Goal: Transaction & Acquisition: Purchase product/service

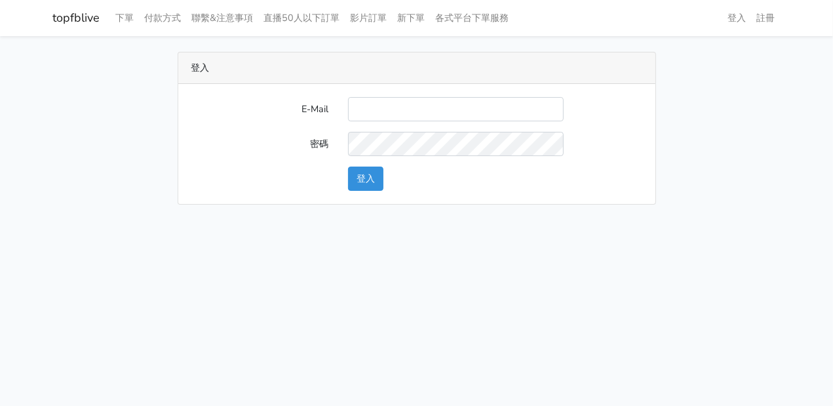
type input "[EMAIL_ADDRESS][DOMAIN_NAME]"
click at [370, 174] on button "登入" at bounding box center [365, 179] width 35 height 24
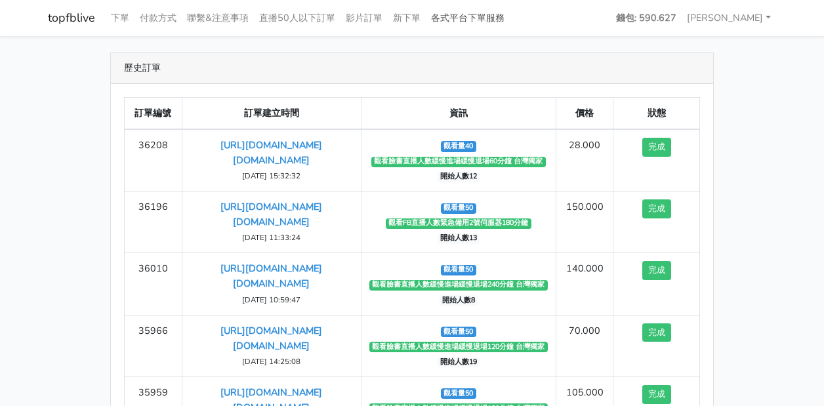
click at [477, 23] on link "各式平台下單服務" at bounding box center [468, 18] width 84 height 26
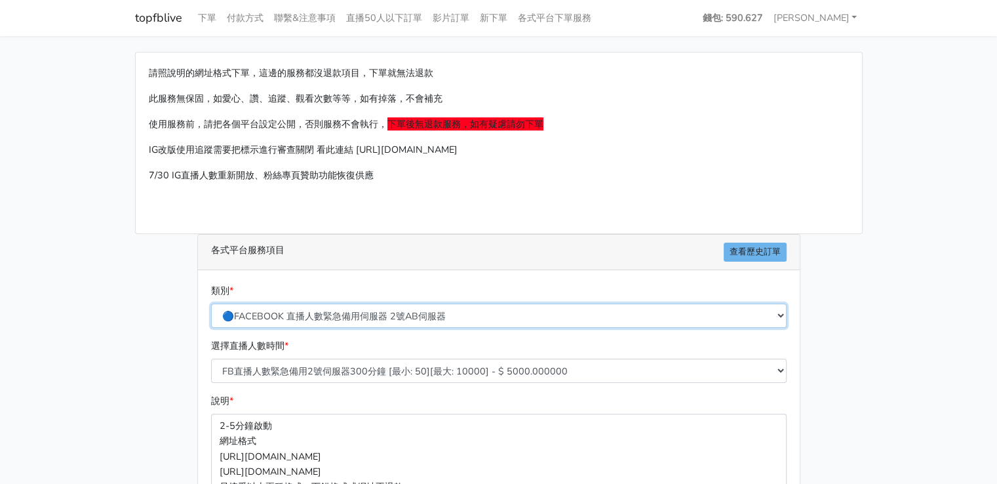
click at [356, 322] on select "🔵FACEBOOK 直播人數緊急備用伺服器 2號AB伺服器 🔵FACEBOOK 網軍專用貼文留言 安全保密 🔵9/30 FACEBOOK 直播人數緩慢進場緩慢…" at bounding box center [499, 316] width 576 height 24
select select "🔵9/30 FACEBOOK 直播人數緩慢進場緩慢退場 台灣獨家"
click at [211, 304] on select "🔵FACEBOOK 直播人數緊急備用伺服器 2號AB伺服器 🔵FACEBOOK 網軍專用貼文留言 安全保密 🔵9/30 FACEBOOK 直播人數緩慢進場緩慢…" at bounding box center [499, 316] width 576 height 24
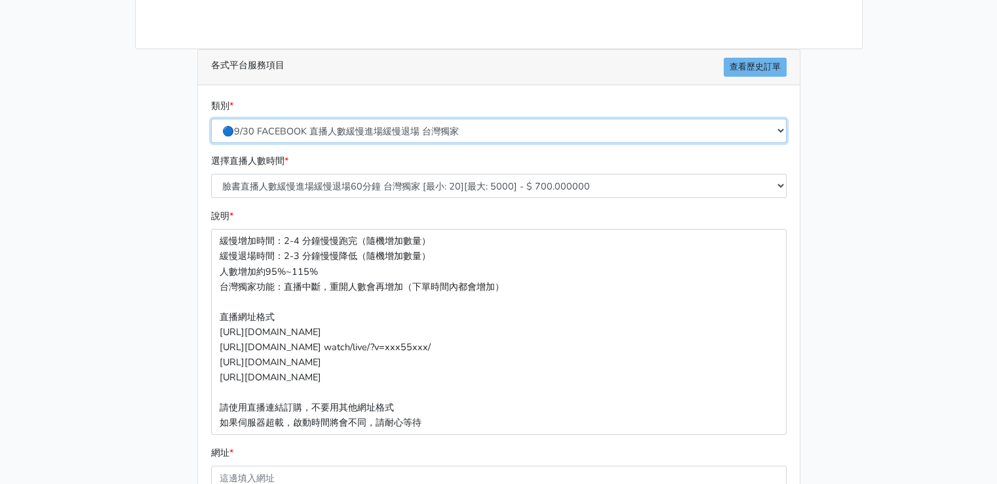
scroll to position [197, 0]
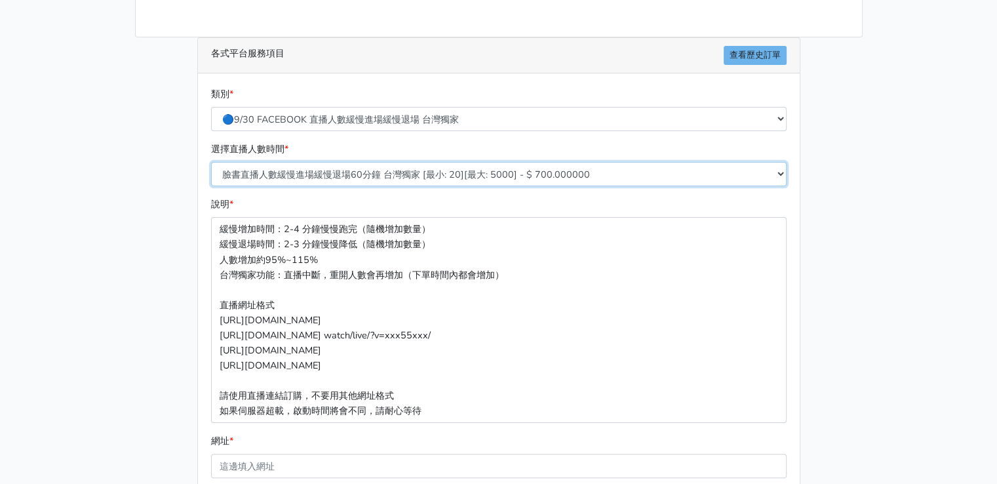
click at [428, 181] on select "臉書直播人數緩慢進場緩慢退場60分鐘 台灣獨家 [最小: 20][最大: 5000] - $ 700.000000 臉書直播人數緩慢進場緩慢退場120分鐘 台…" at bounding box center [499, 174] width 576 height 24
select select "558"
click at [211, 162] on select "臉書直播人數緩慢進場緩慢退場60分鐘 台灣獨家 [最小: 20][最大: 5000] - $ 700.000000 臉書直播人數緩慢進場緩慢退場120分鐘 台…" at bounding box center [499, 174] width 576 height 24
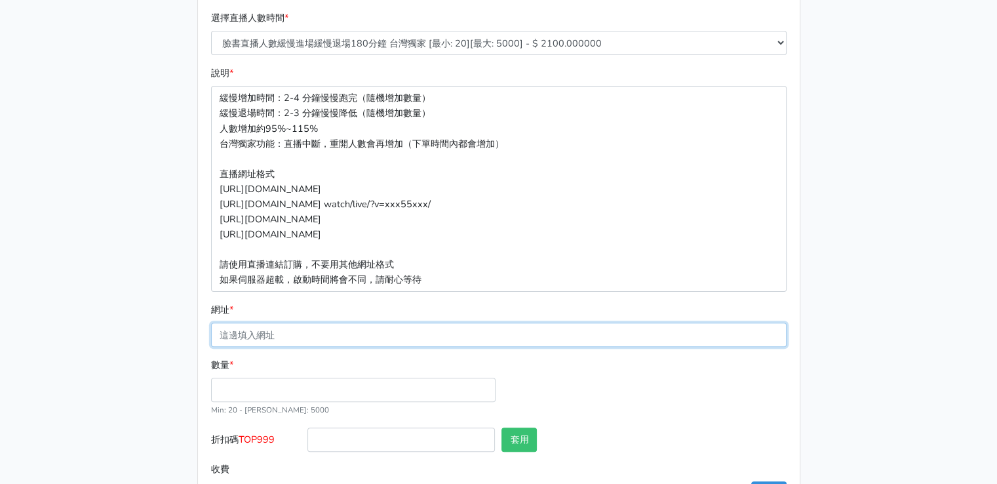
click at [323, 336] on input "網址 *" at bounding box center [499, 335] width 576 height 24
paste input "[URL][DOMAIN_NAME][DOMAIN_NAME]"
type input "[URL][DOMAIN_NAME][DOMAIN_NAME]"
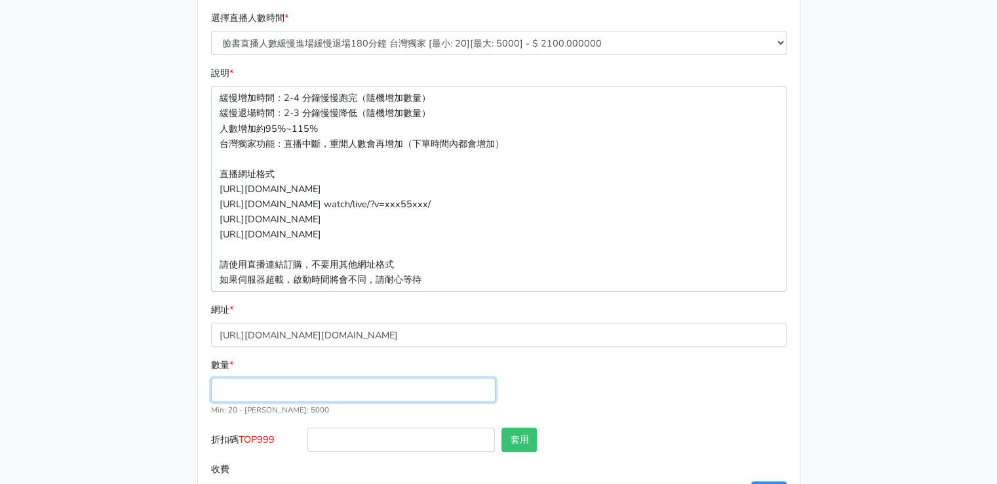
click at [287, 388] on input "數量 *" at bounding box center [353, 390] width 285 height 24
type input "40"
type input "84.000"
click at [650, 416] on div "數量 * 40 Min: 20 - [PERSON_NAME]: 5000" at bounding box center [499, 392] width 582 height 70
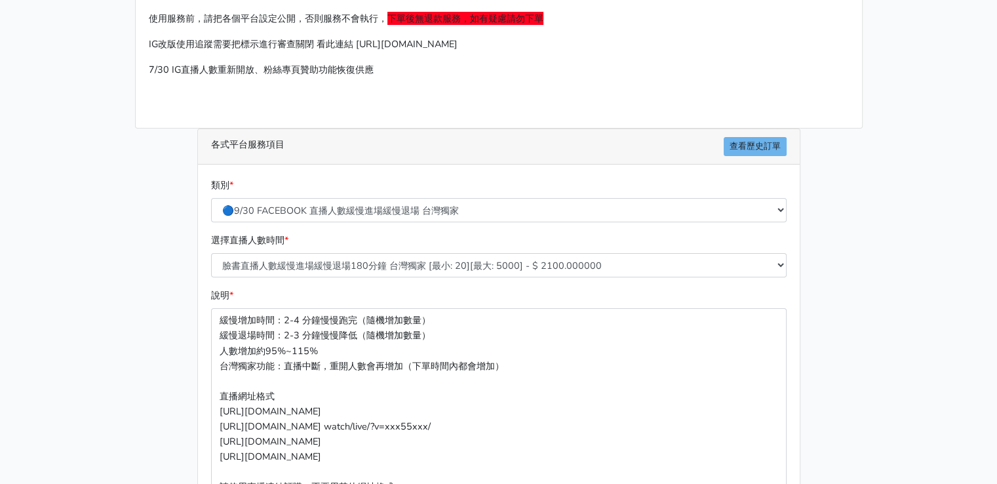
scroll to position [378, 0]
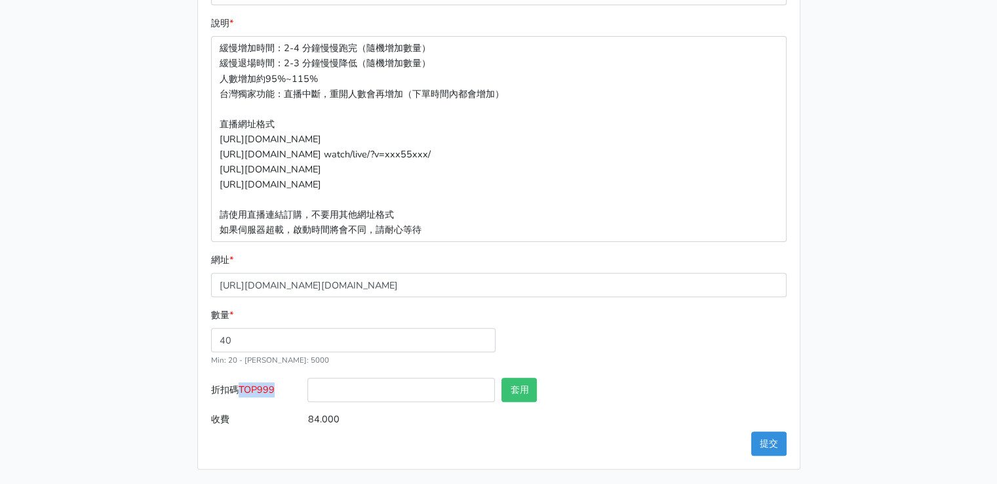
drag, startPoint x: 243, startPoint y: 389, endPoint x: 283, endPoint y: 391, distance: 40.1
click at [283, 391] on label "折扣碼 TOP999" at bounding box center [256, 393] width 97 height 30
copy span "TOP999"
click at [336, 391] on input "折扣碼 TOP999" at bounding box center [402, 390] width 188 height 24
paste input "TOP999"
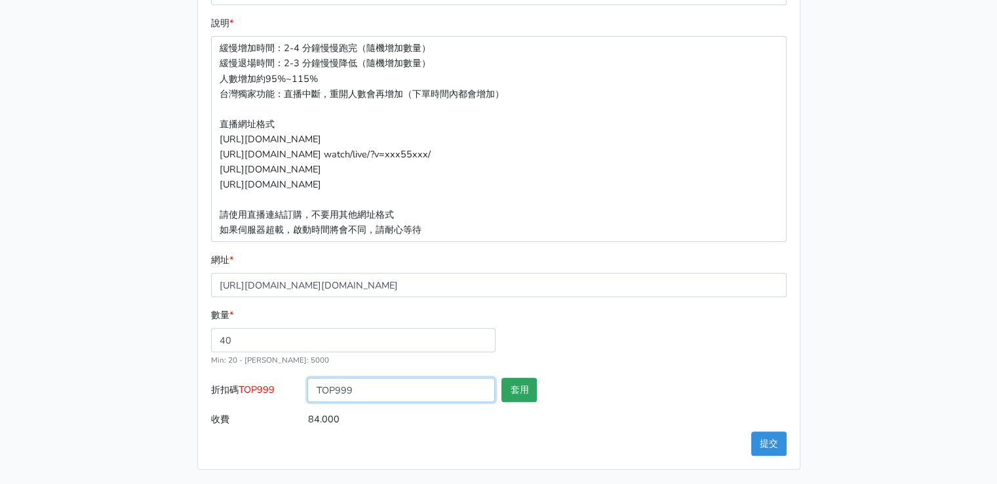
type input "TOP999"
click at [532, 390] on button "套用" at bounding box center [519, 390] width 35 height 24
type input "套用失敗"
click at [532, 390] on button "套用" at bounding box center [519, 390] width 35 height 24
click at [764, 442] on button "提交" at bounding box center [768, 443] width 35 height 24
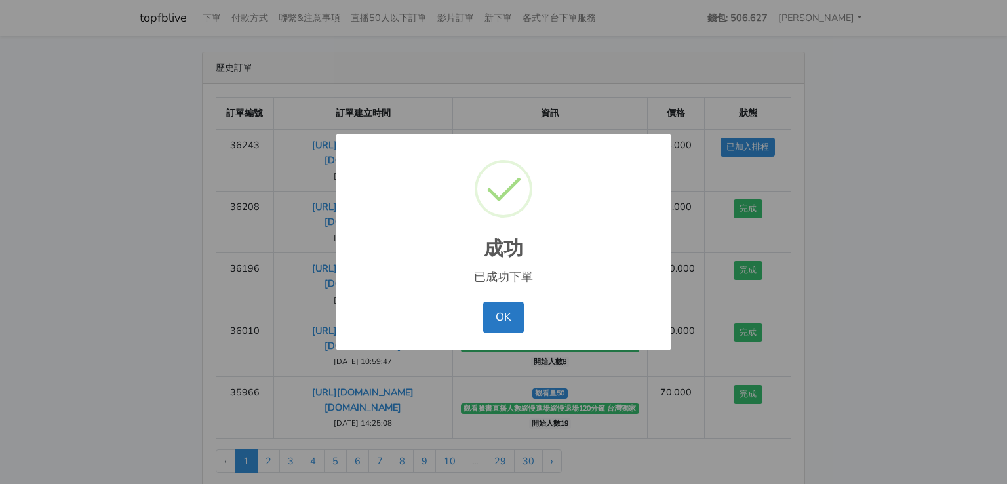
click at [580, 204] on div "成功 ×" at bounding box center [503, 208] width 309 height 122
click at [504, 316] on button "OK" at bounding box center [503, 317] width 40 height 31
